Goal: Transaction & Acquisition: Purchase product/service

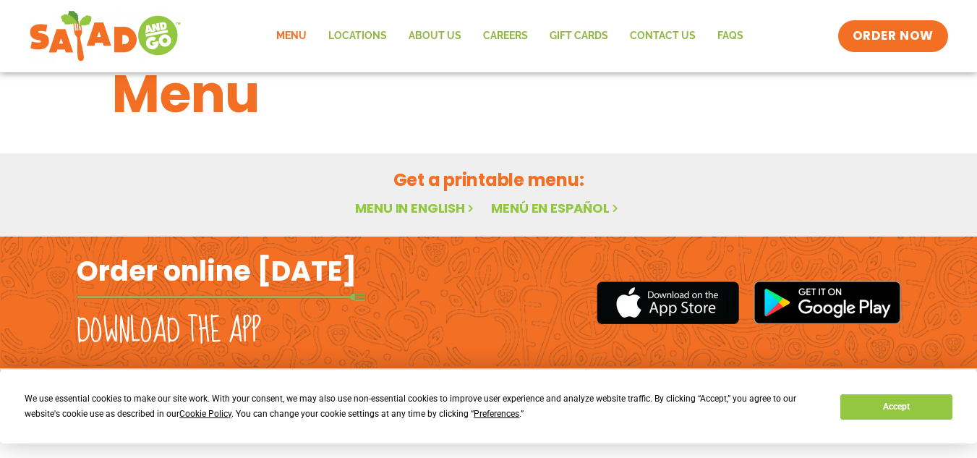
click at [292, 33] on link "Menu" at bounding box center [291, 36] width 52 height 33
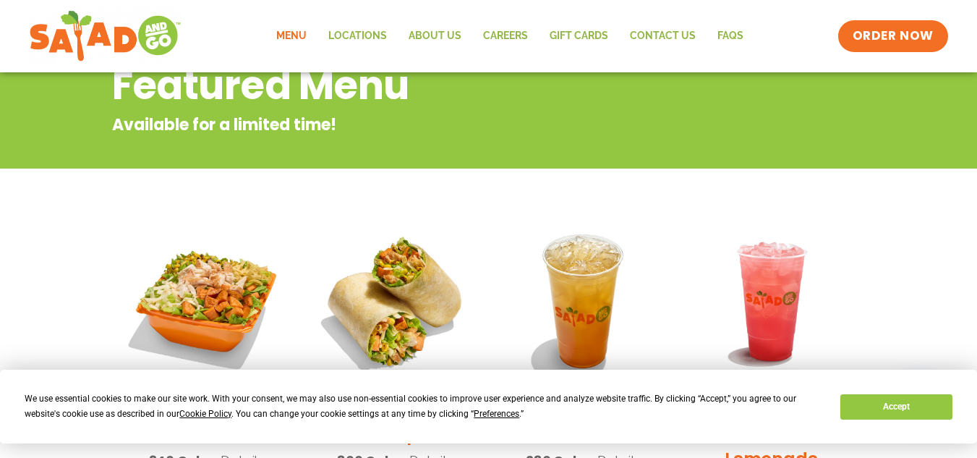
scroll to position [181, 0]
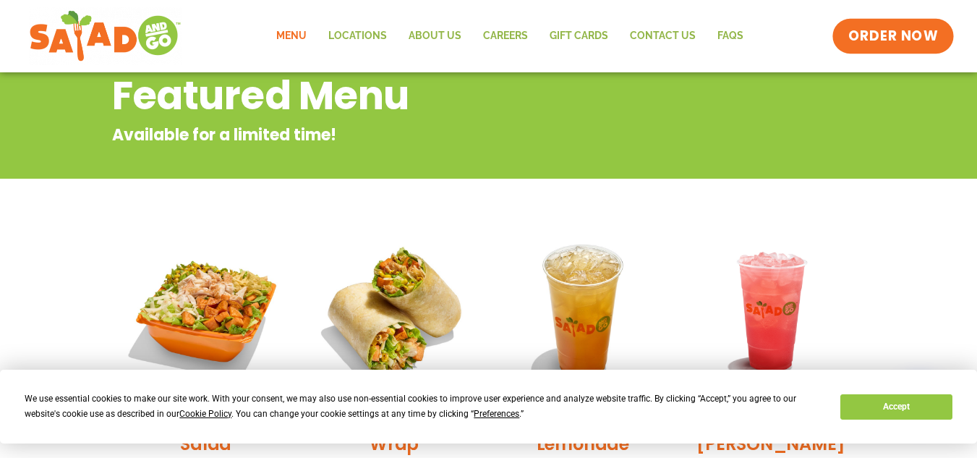
click at [871, 39] on span "ORDER NOW" at bounding box center [893, 36] width 90 height 19
